Goal: Check status: Check status

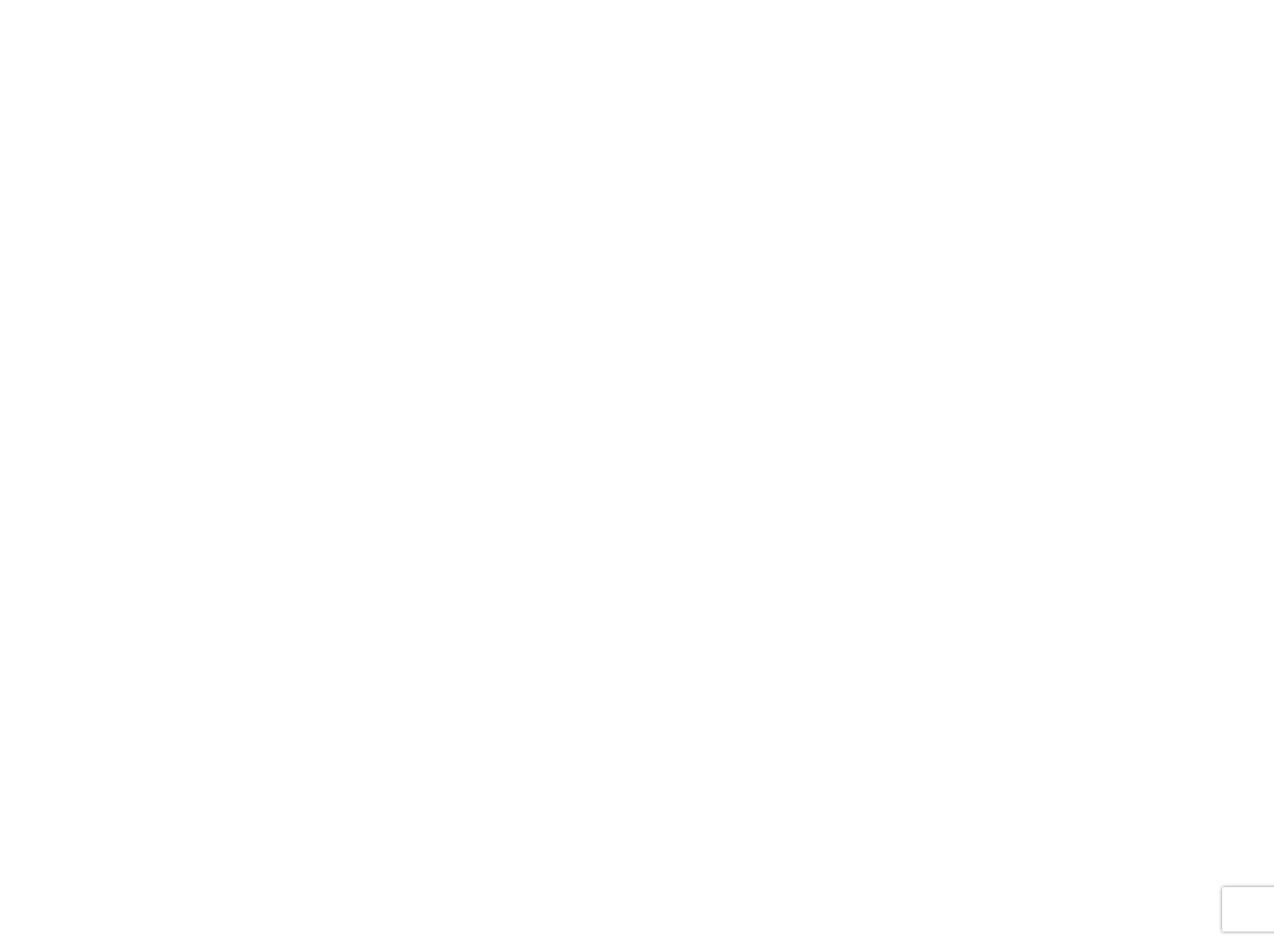
select select "FULL"
select select "LBS"
select select "IN"
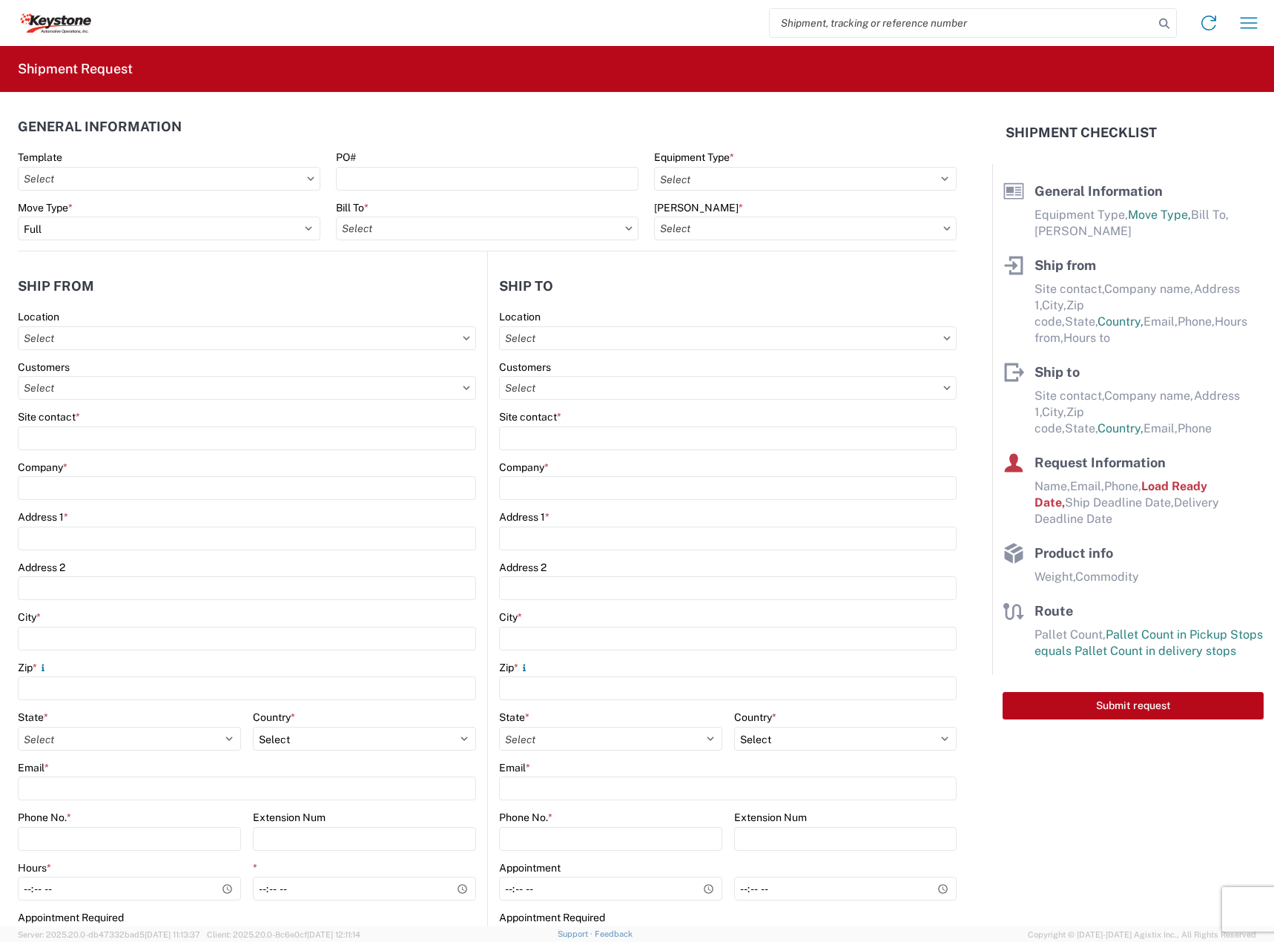
click at [810, 21] on input "search" at bounding box center [962, 23] width 384 height 28
paste input "57035955"
type input "57035955"
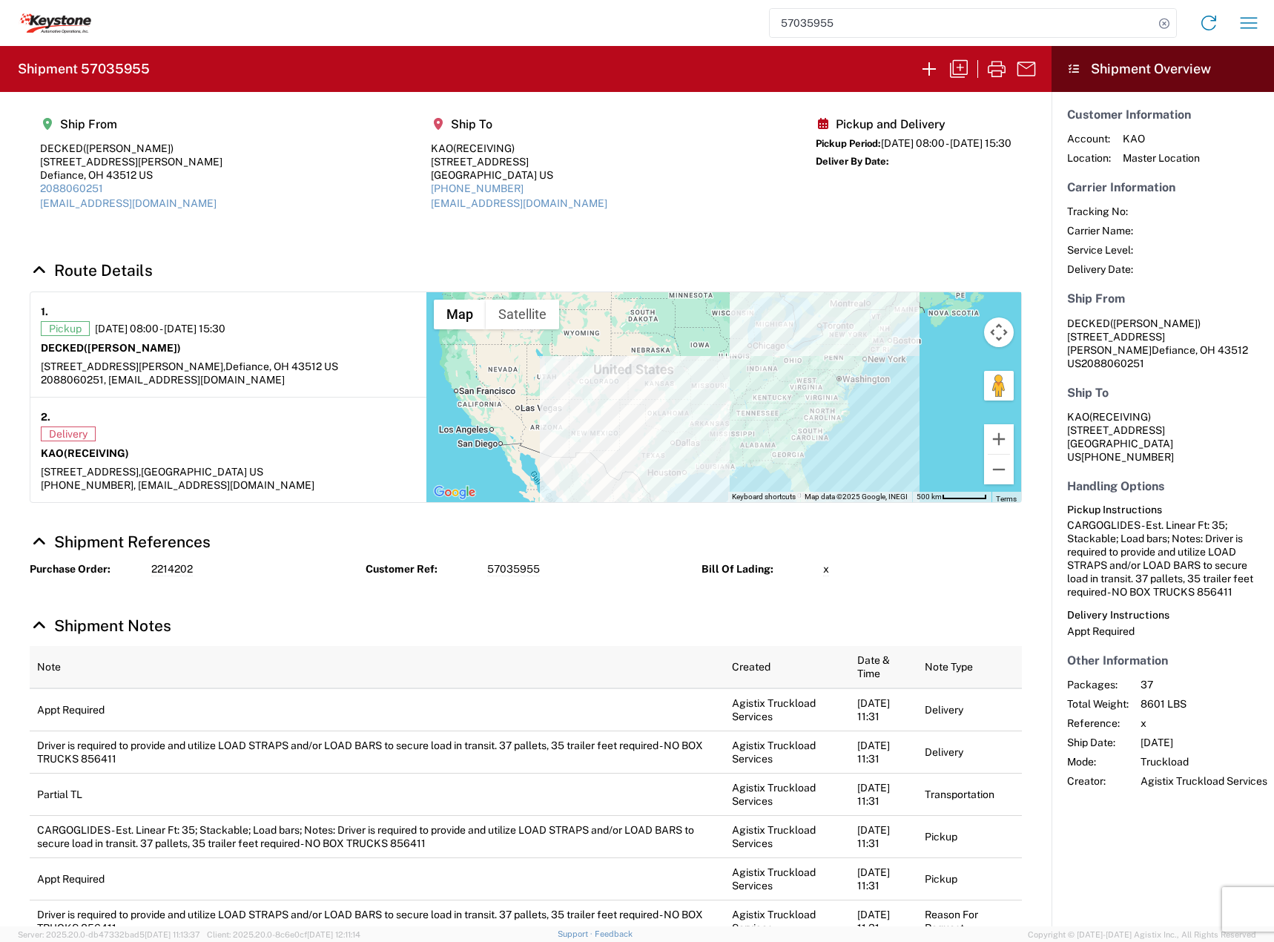
click at [40, 270] on icon at bounding box center [39, 271] width 19 height 16
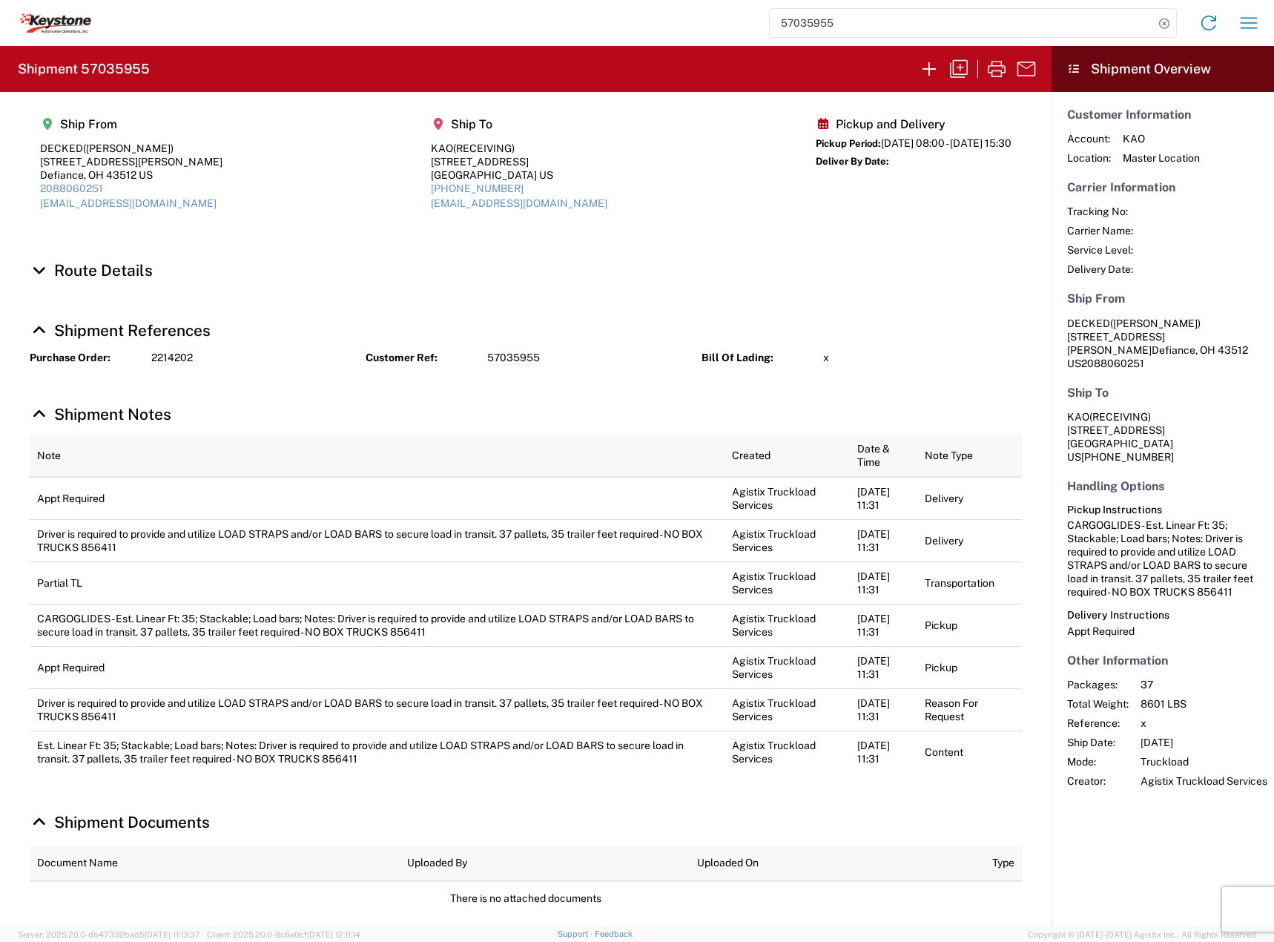
click at [40, 270] on icon at bounding box center [39, 271] width 19 height 16
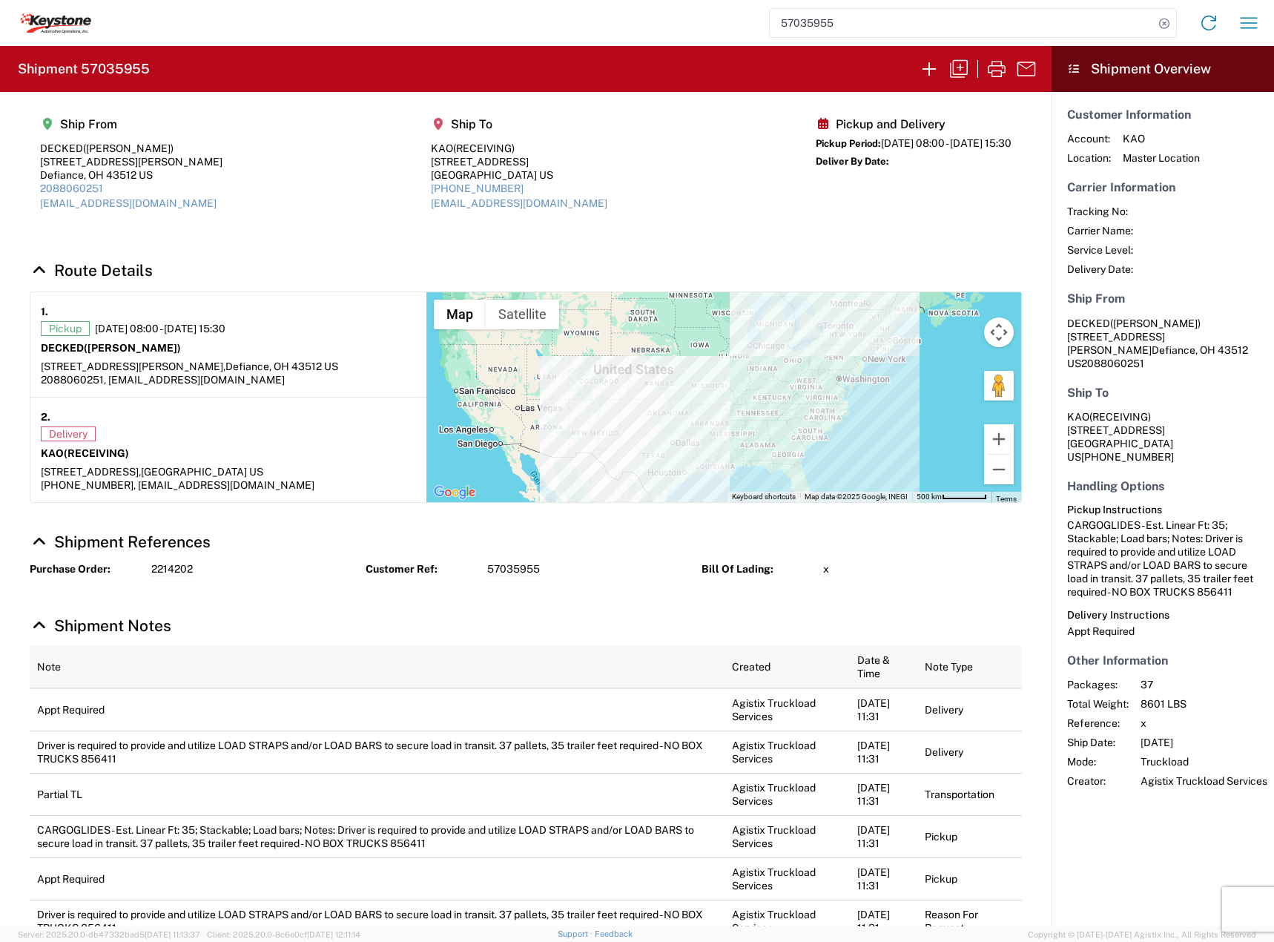
click at [77, 541] on link "Shipment References" at bounding box center [120, 542] width 181 height 19
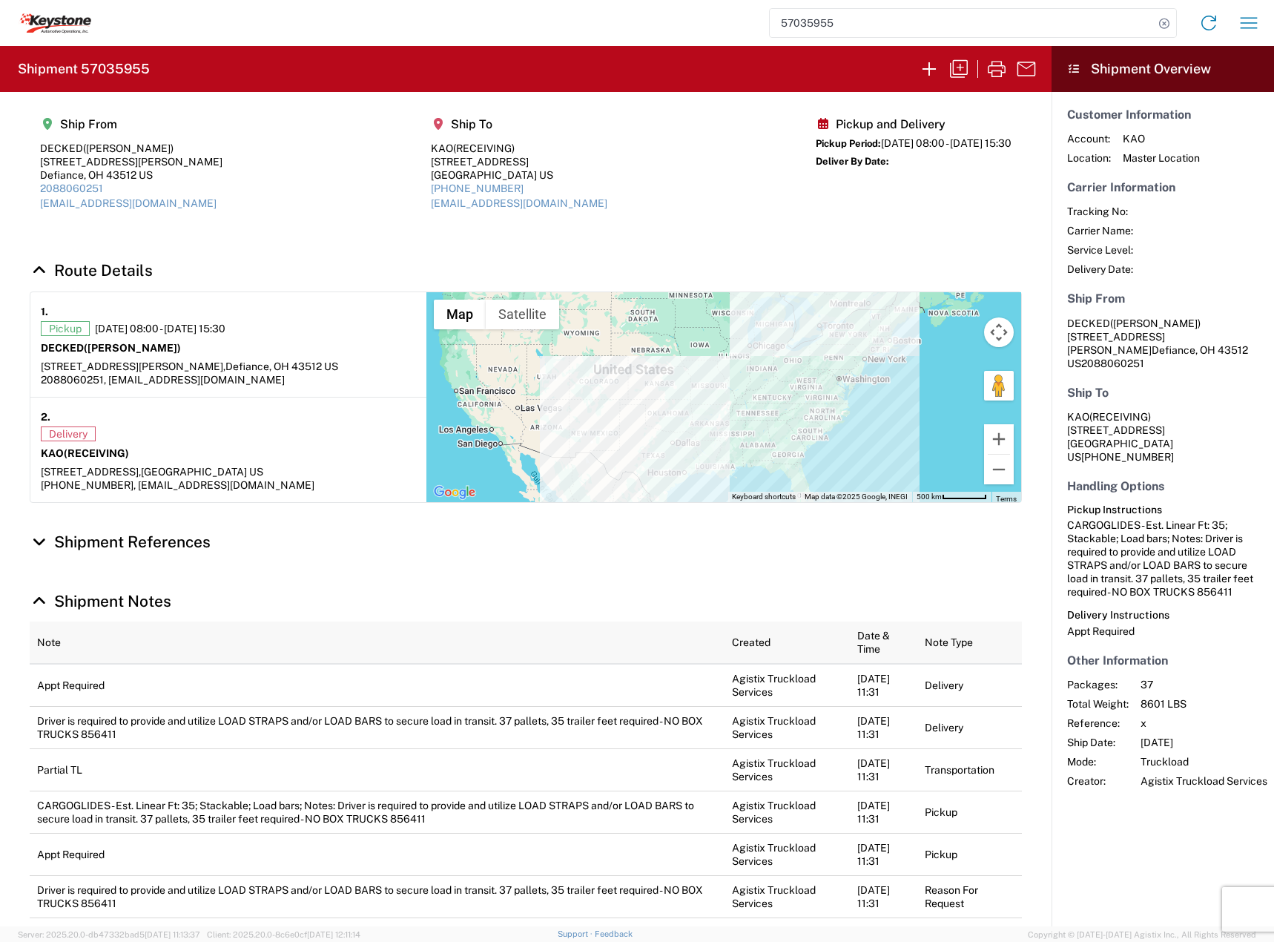
click at [77, 540] on link "Shipment References" at bounding box center [120, 542] width 181 height 19
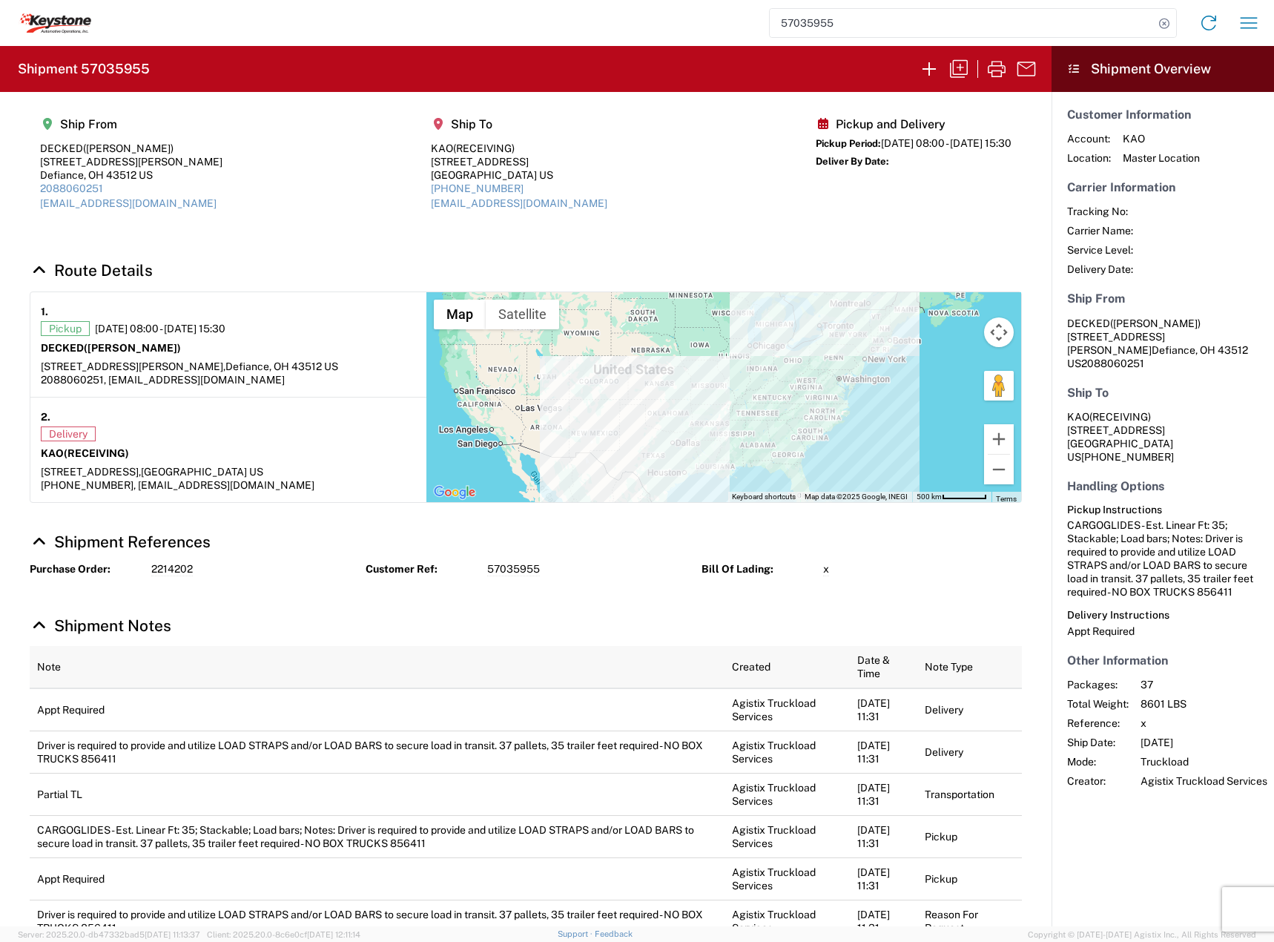
click at [503, 569] on span "57035955" at bounding box center [513, 569] width 53 height 14
